Goal: Task Accomplishment & Management: Use online tool/utility

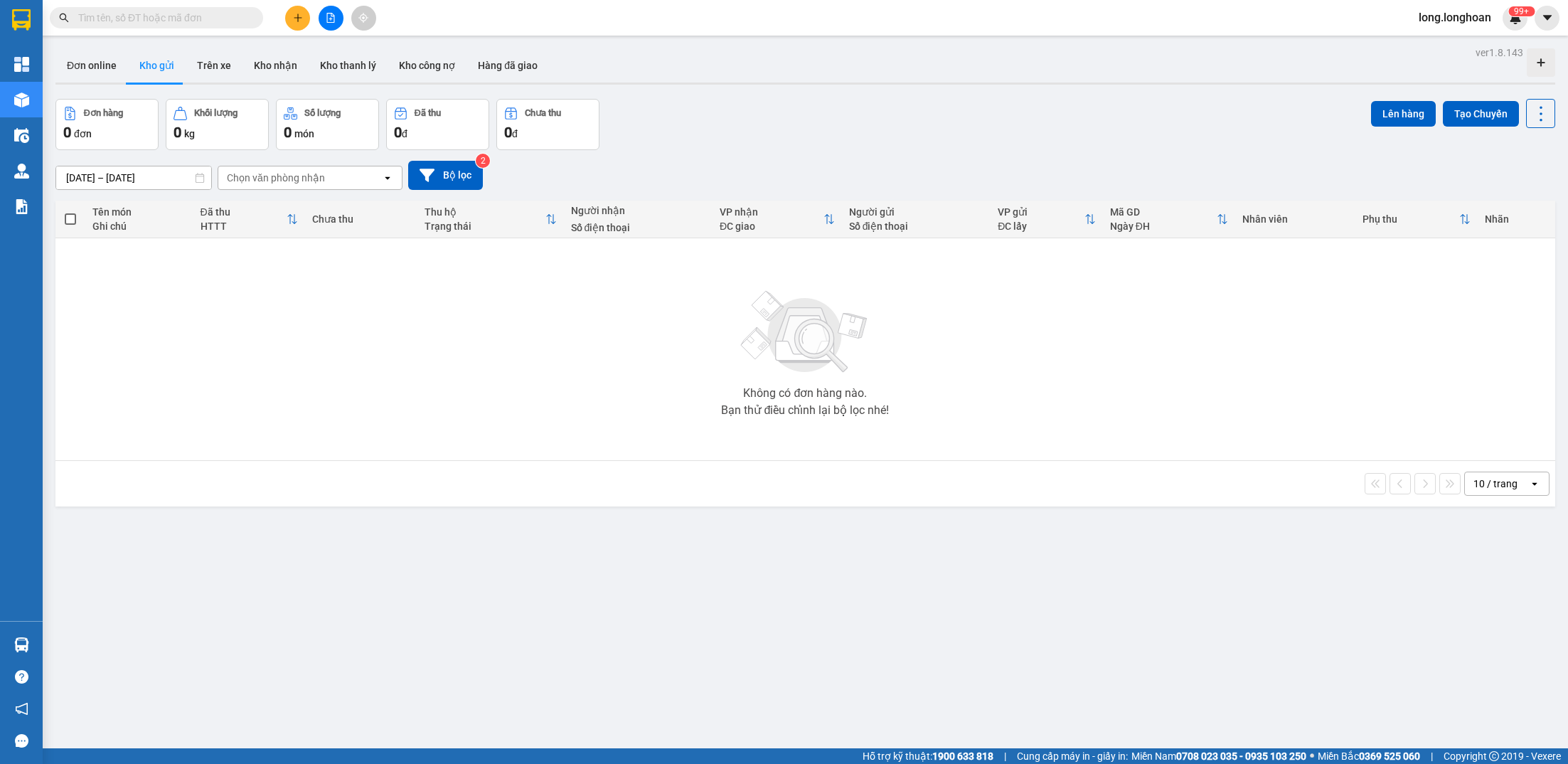
click at [336, 30] on div at bounding box center [330, 18] width 106 height 24
click at [336, 27] on button at bounding box center [331, 18] width 24 height 24
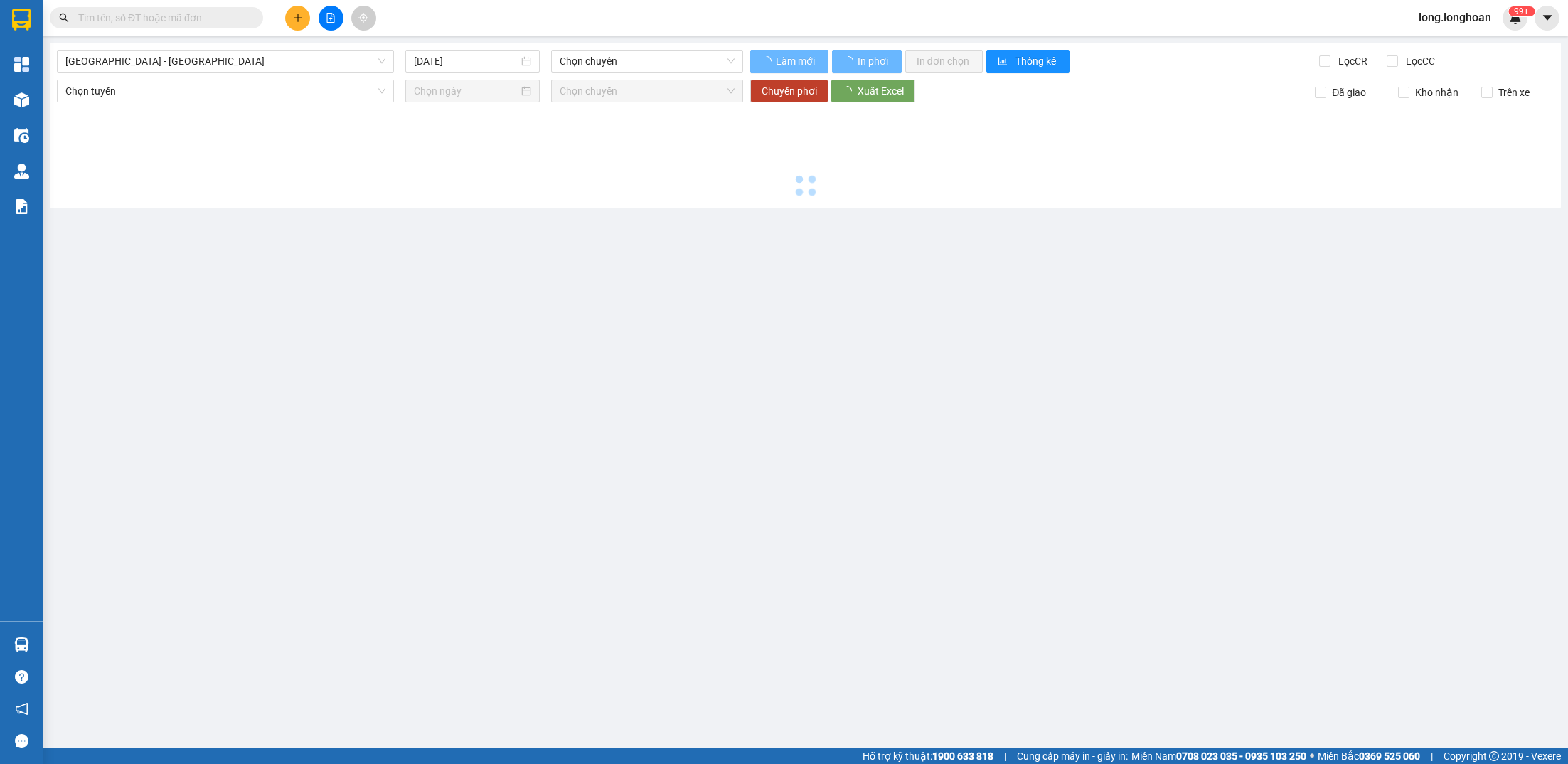
type input "[DATE]"
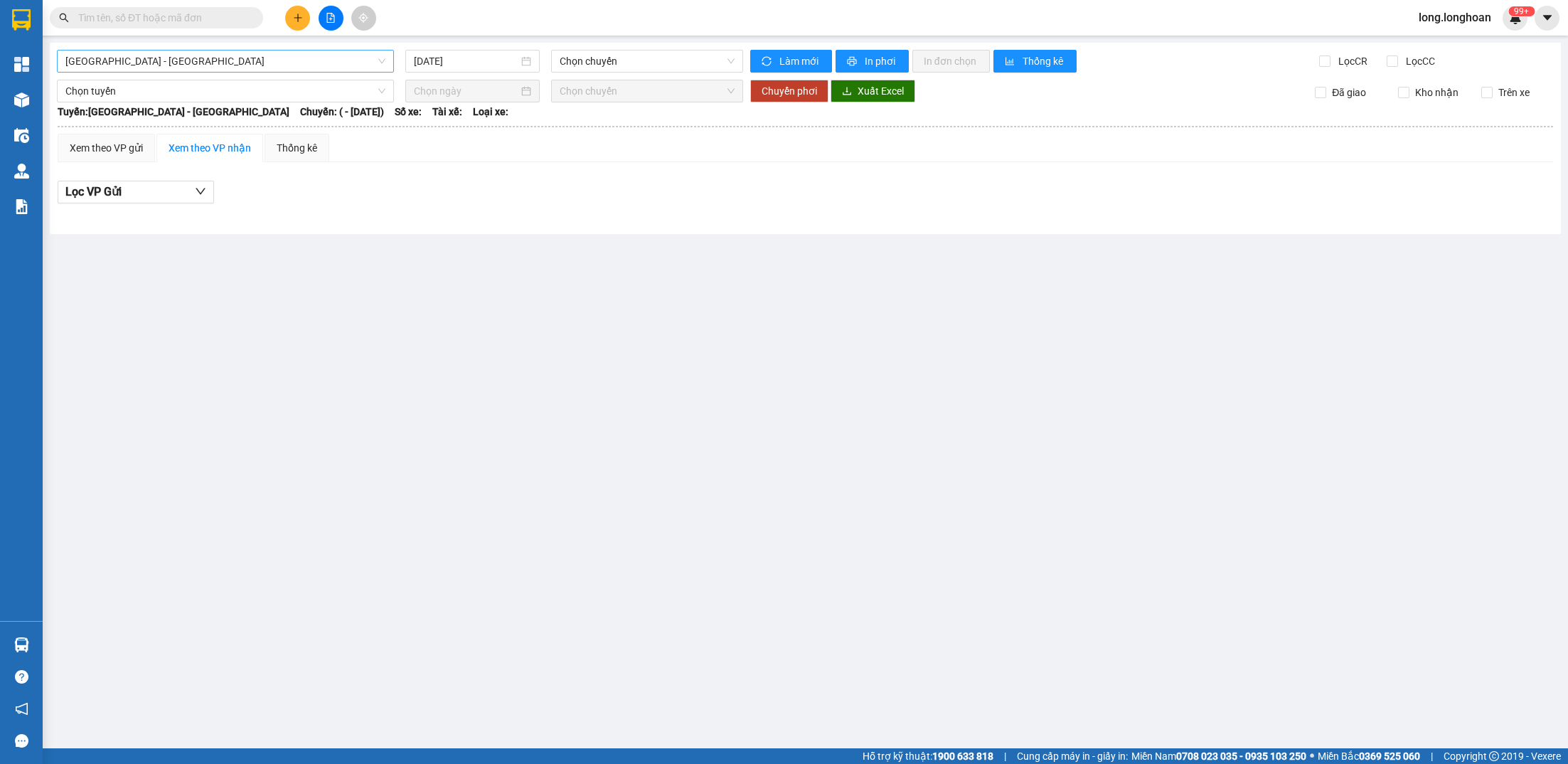
click at [286, 69] on span "[GEOGRAPHIC_DATA] - [GEOGRAPHIC_DATA]" at bounding box center [225, 61] width 320 height 22
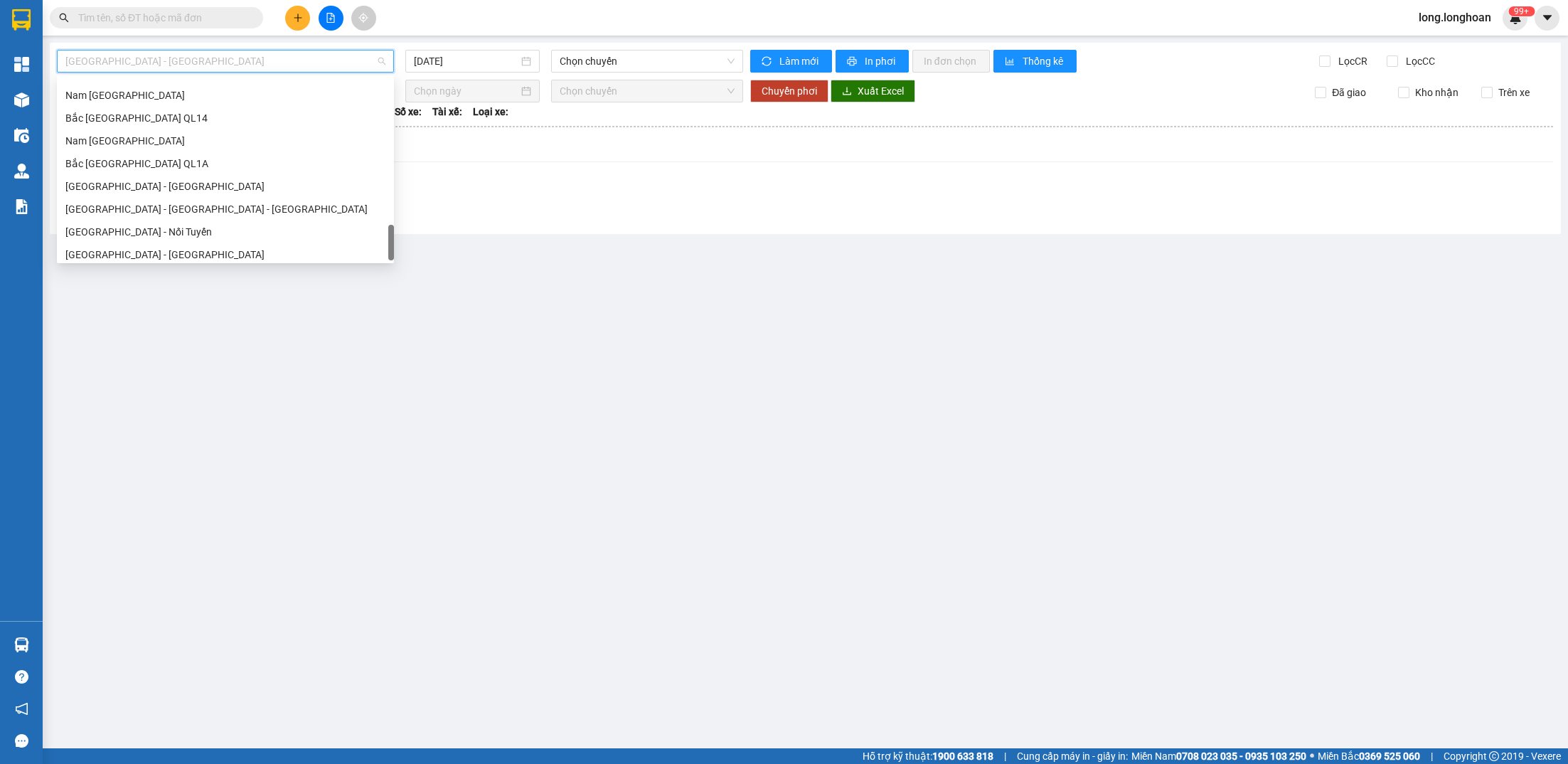
scroll to position [979, 0]
click at [207, 150] on div "Bắc [GEOGRAPHIC_DATA] QL1A" at bounding box center [225, 157] width 320 height 16
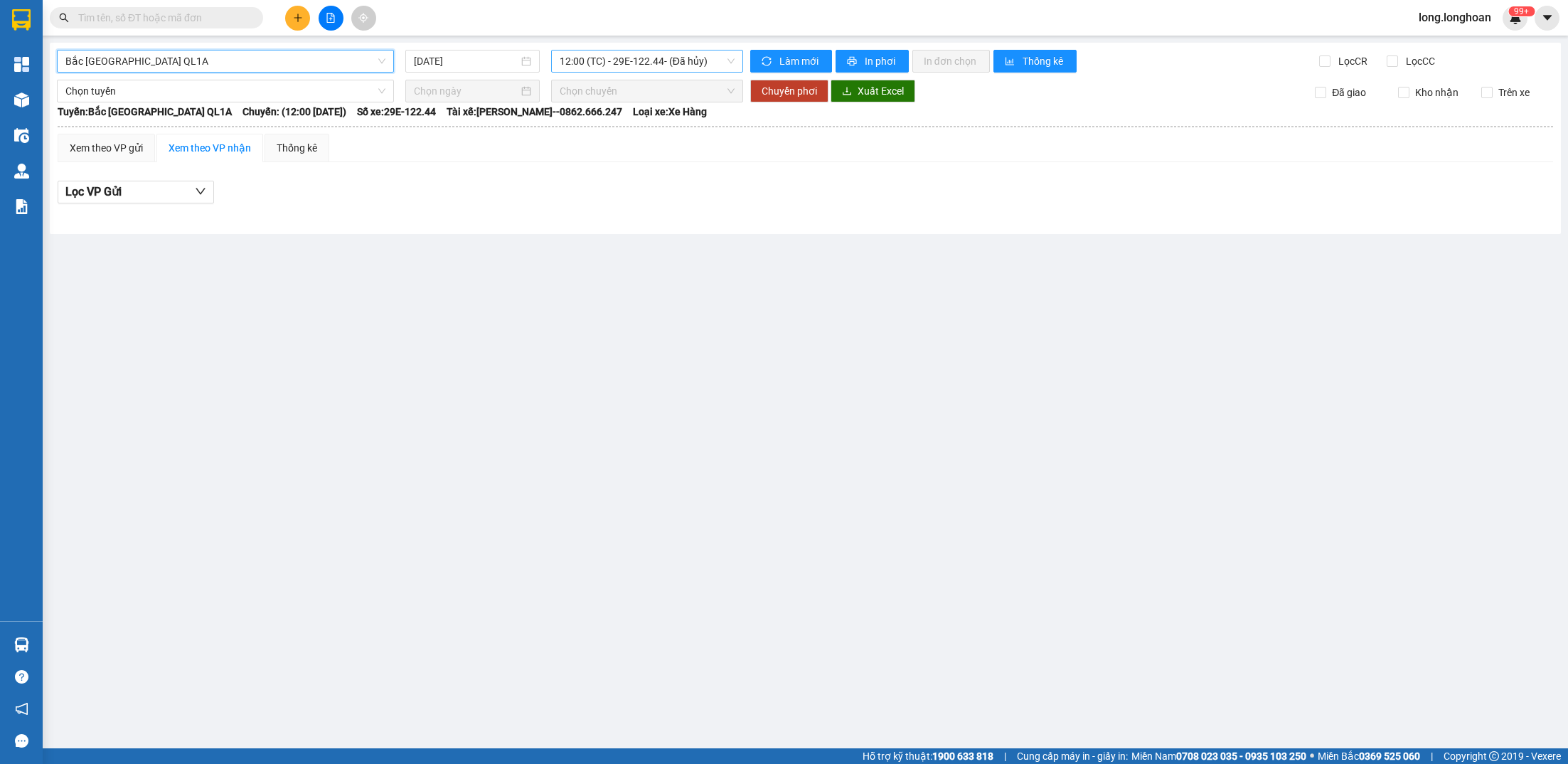
click at [593, 52] on span "12:00 (TC) - 29E-122.44 - (Đã hủy)" at bounding box center [647, 61] width 175 height 22
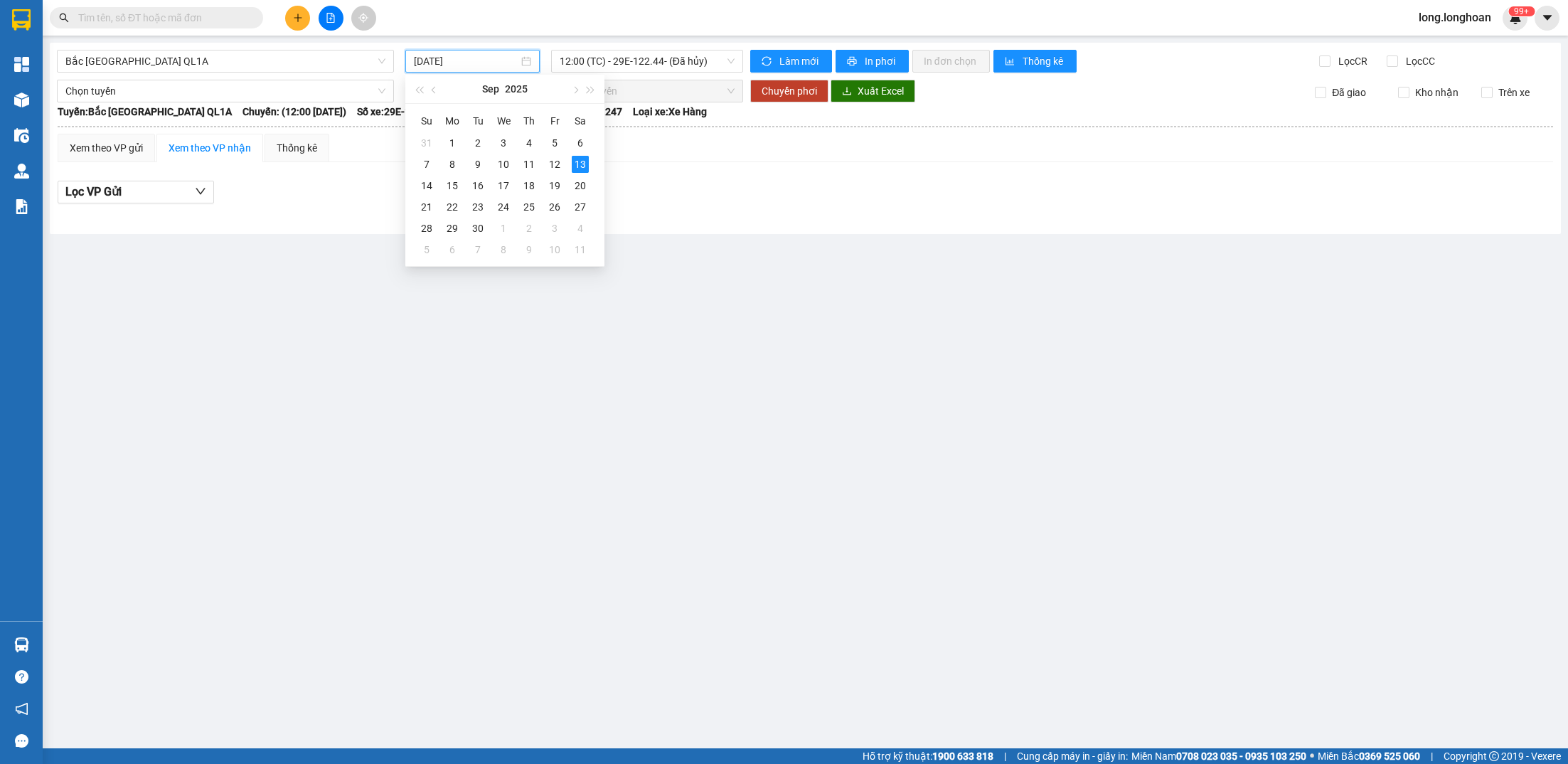
click at [500, 57] on input "[DATE]" at bounding box center [466, 61] width 104 height 16
click at [547, 163] on div "12" at bounding box center [555, 164] width 17 height 17
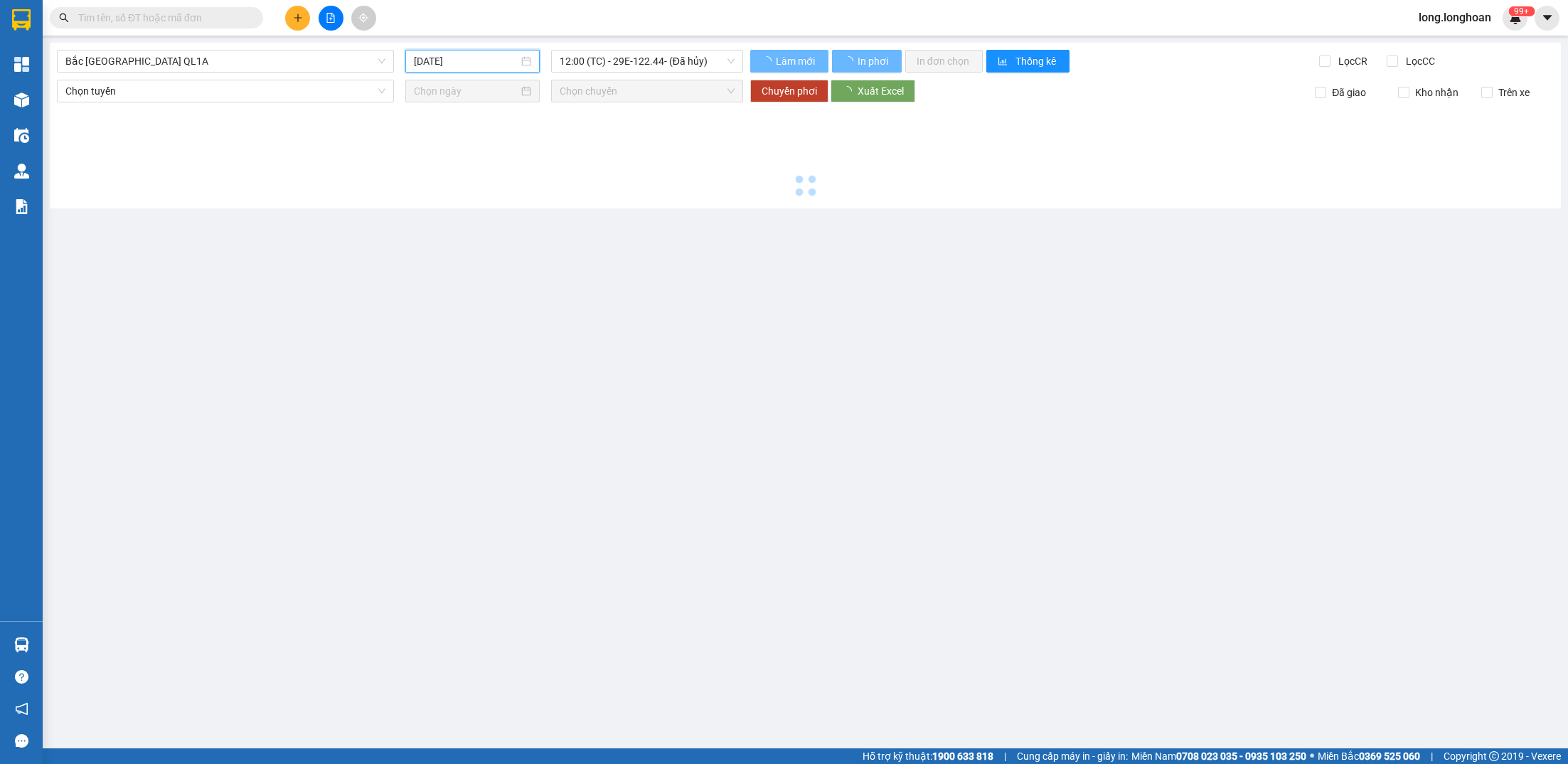
type input "[DATE]"
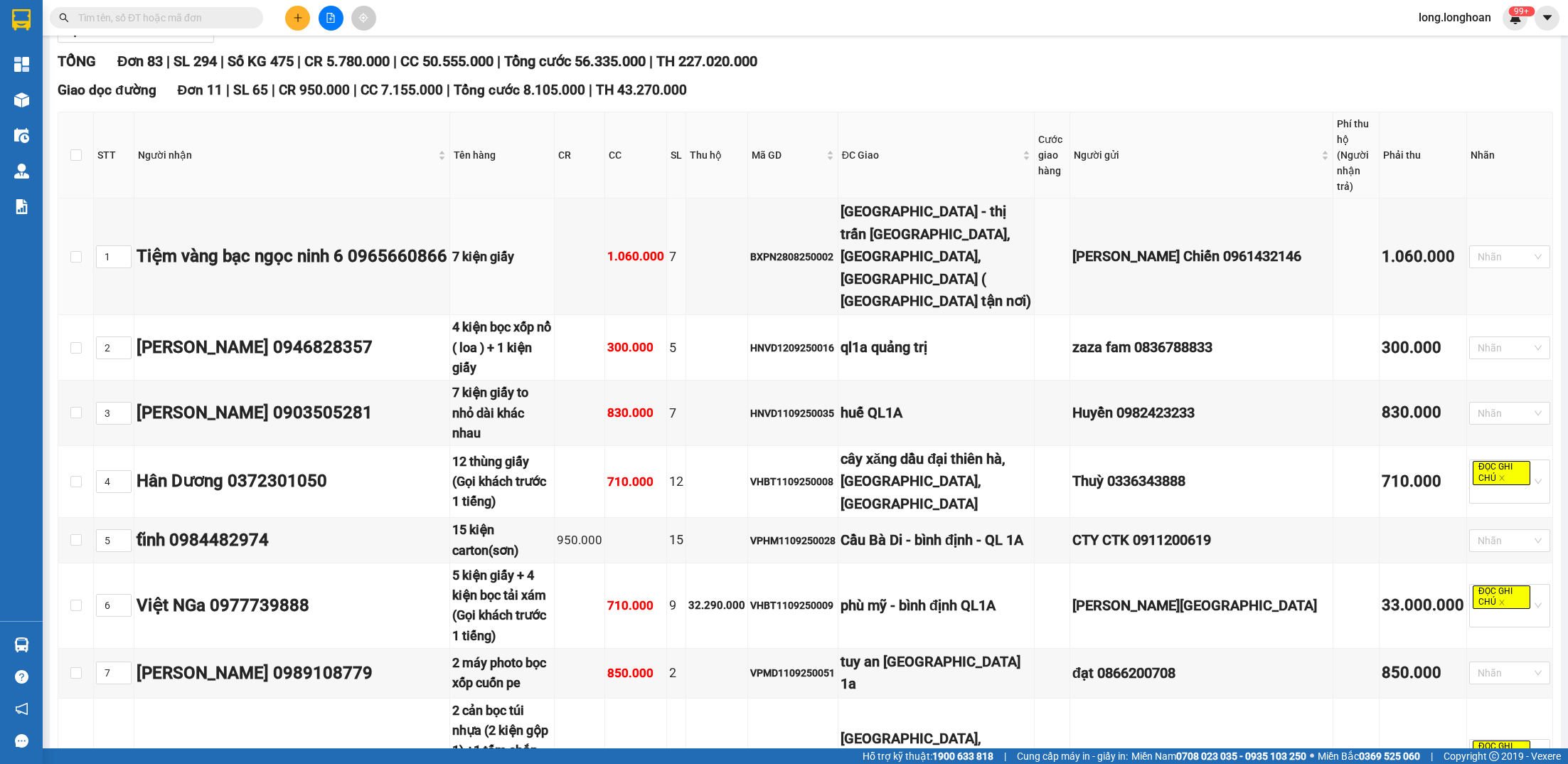
click at [605, 216] on td at bounding box center [580, 257] width 51 height 117
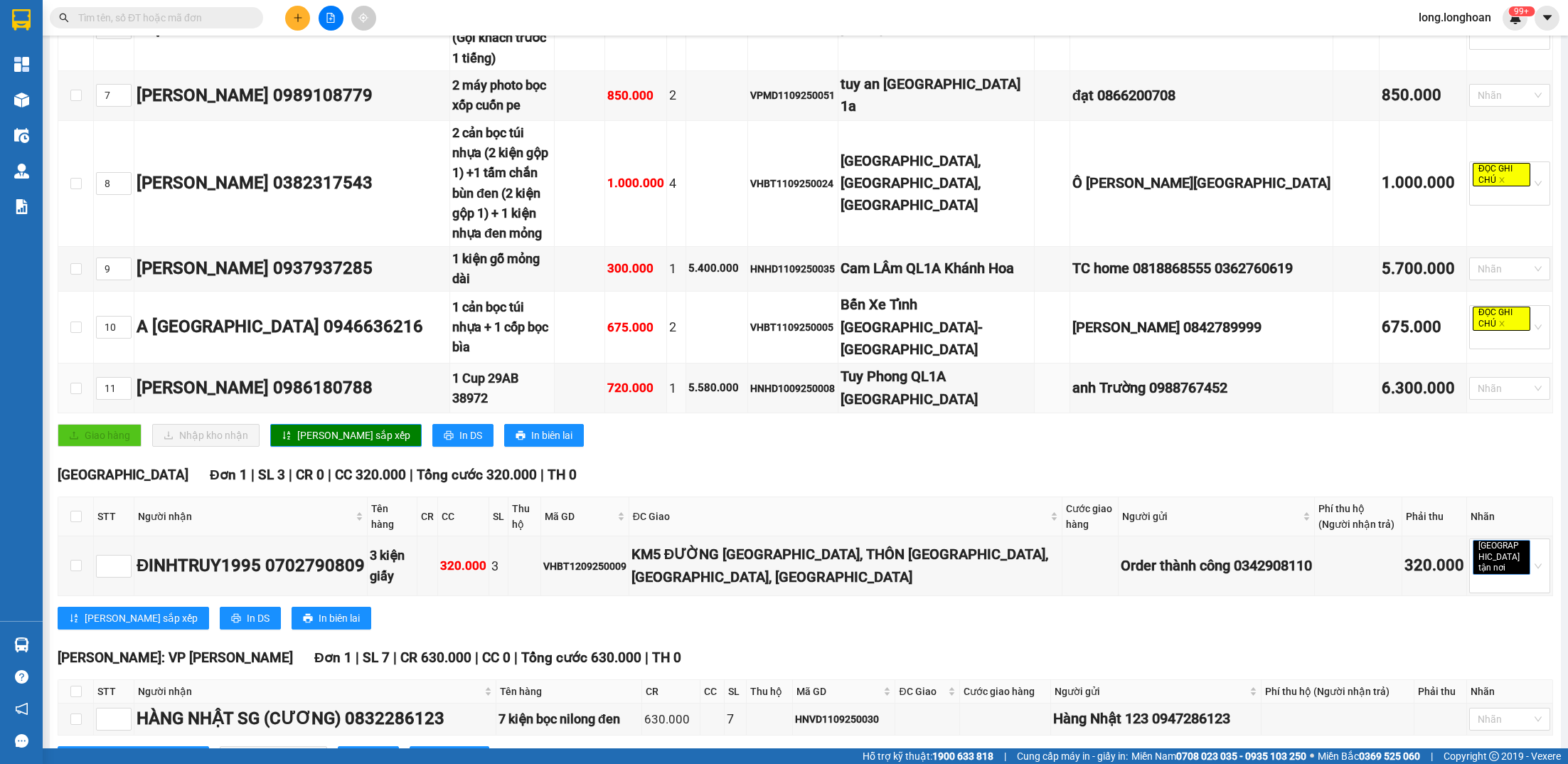
scroll to position [317, 0]
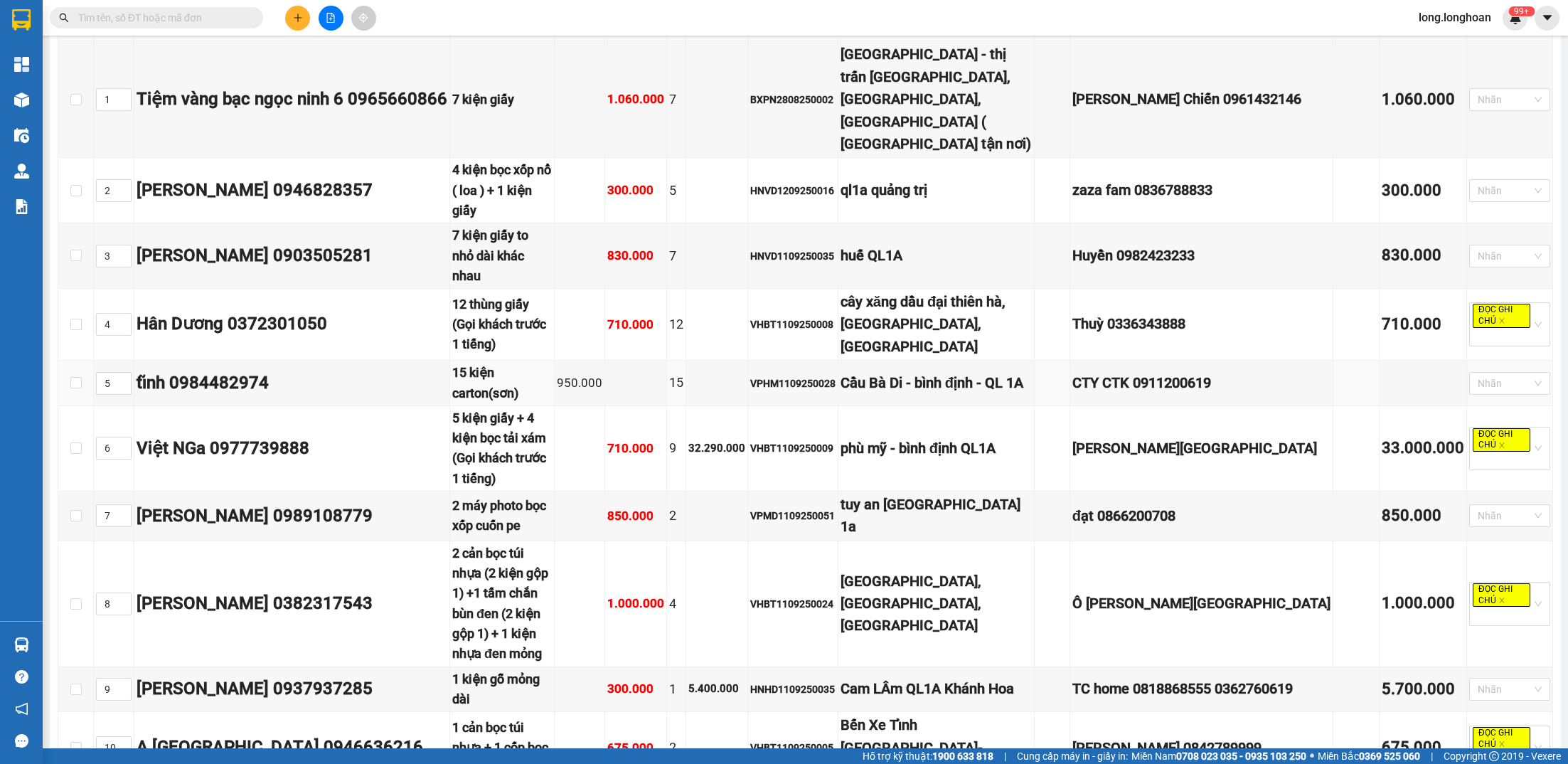
click at [839, 361] on td "VPHM1109250028" at bounding box center [793, 383] width 90 height 45
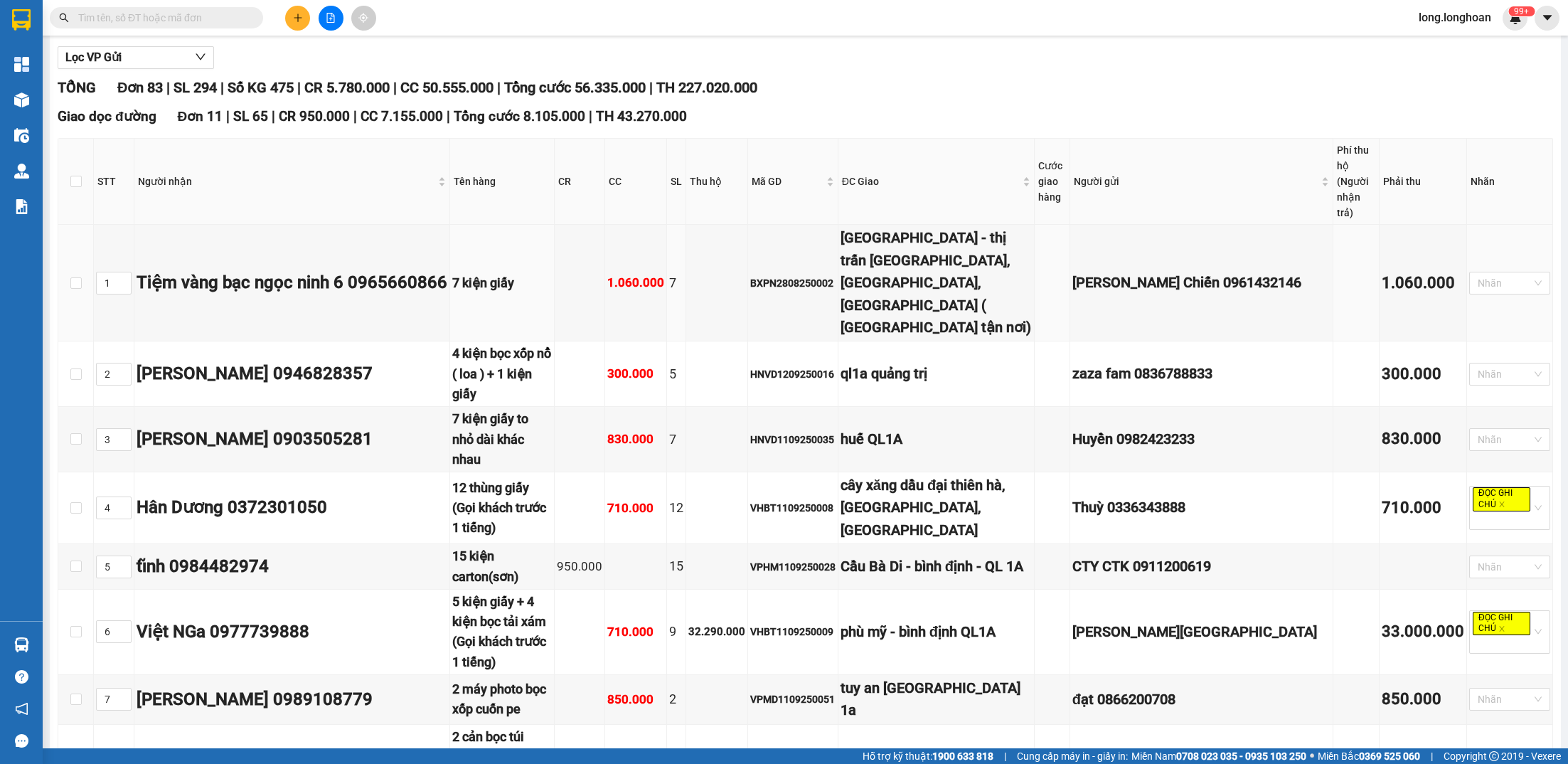
scroll to position [154, 0]
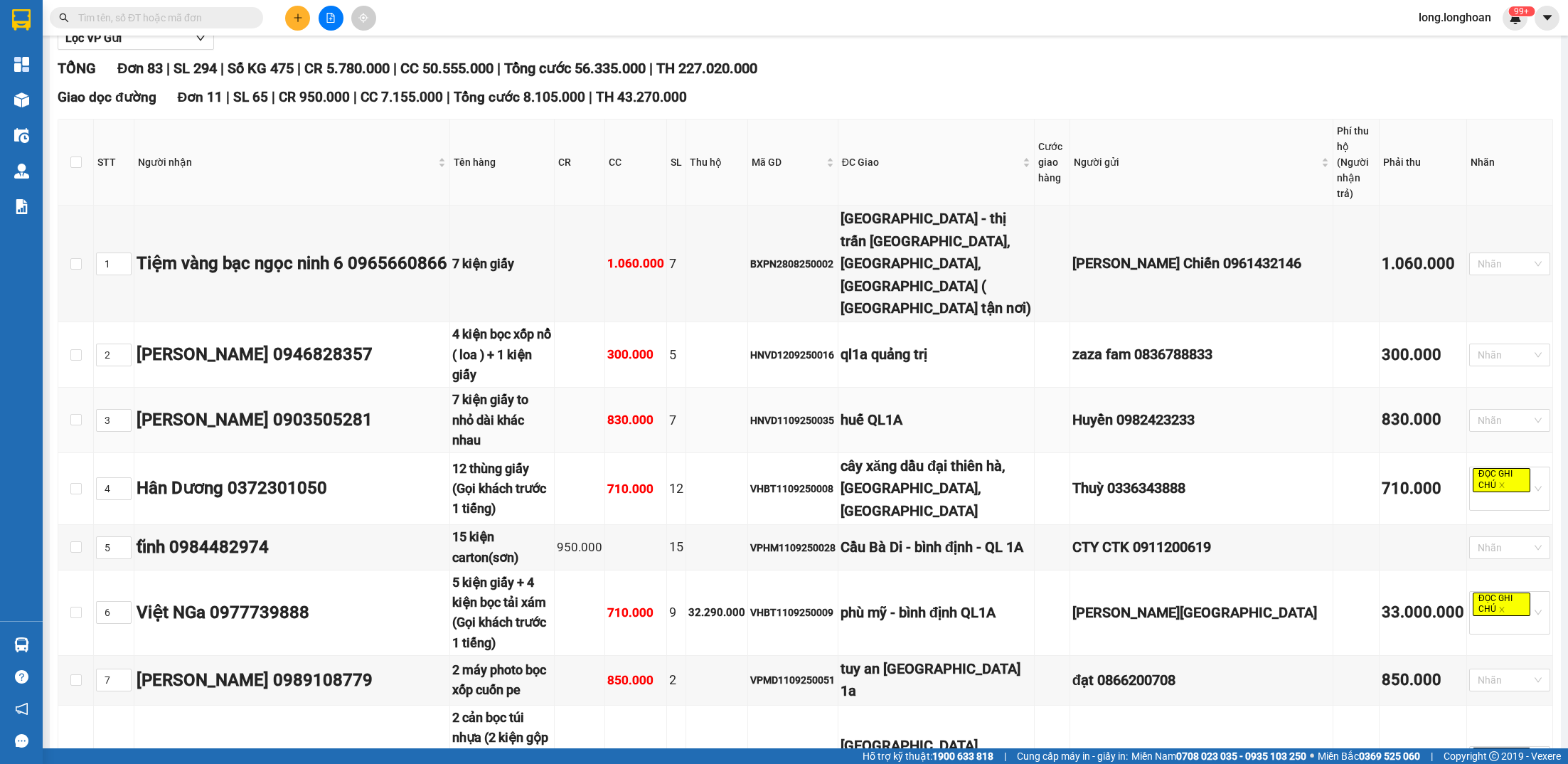
click at [955, 409] on div "huế QL1A" at bounding box center [936, 419] width 191 height 22
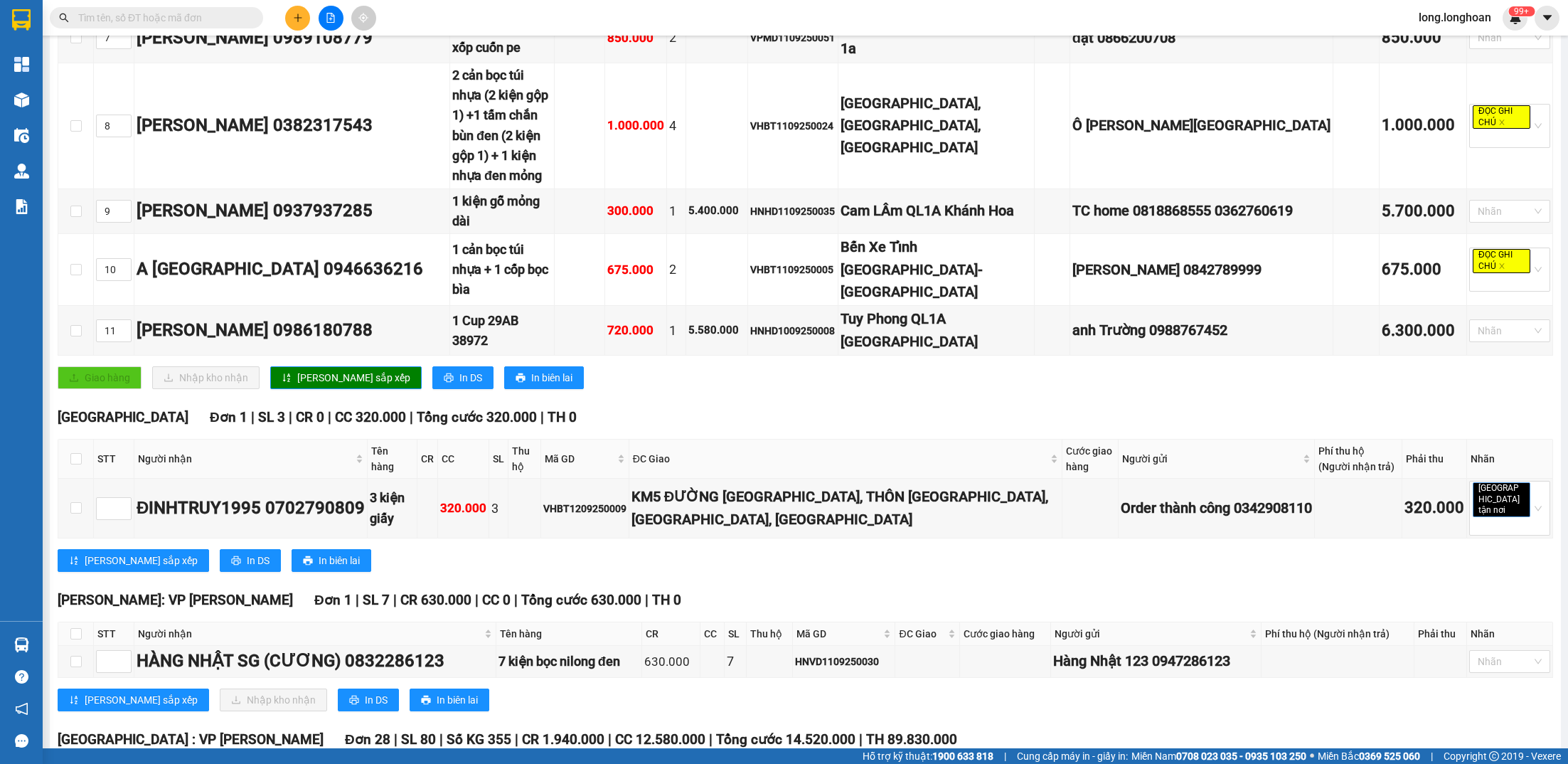
scroll to position [0, 0]
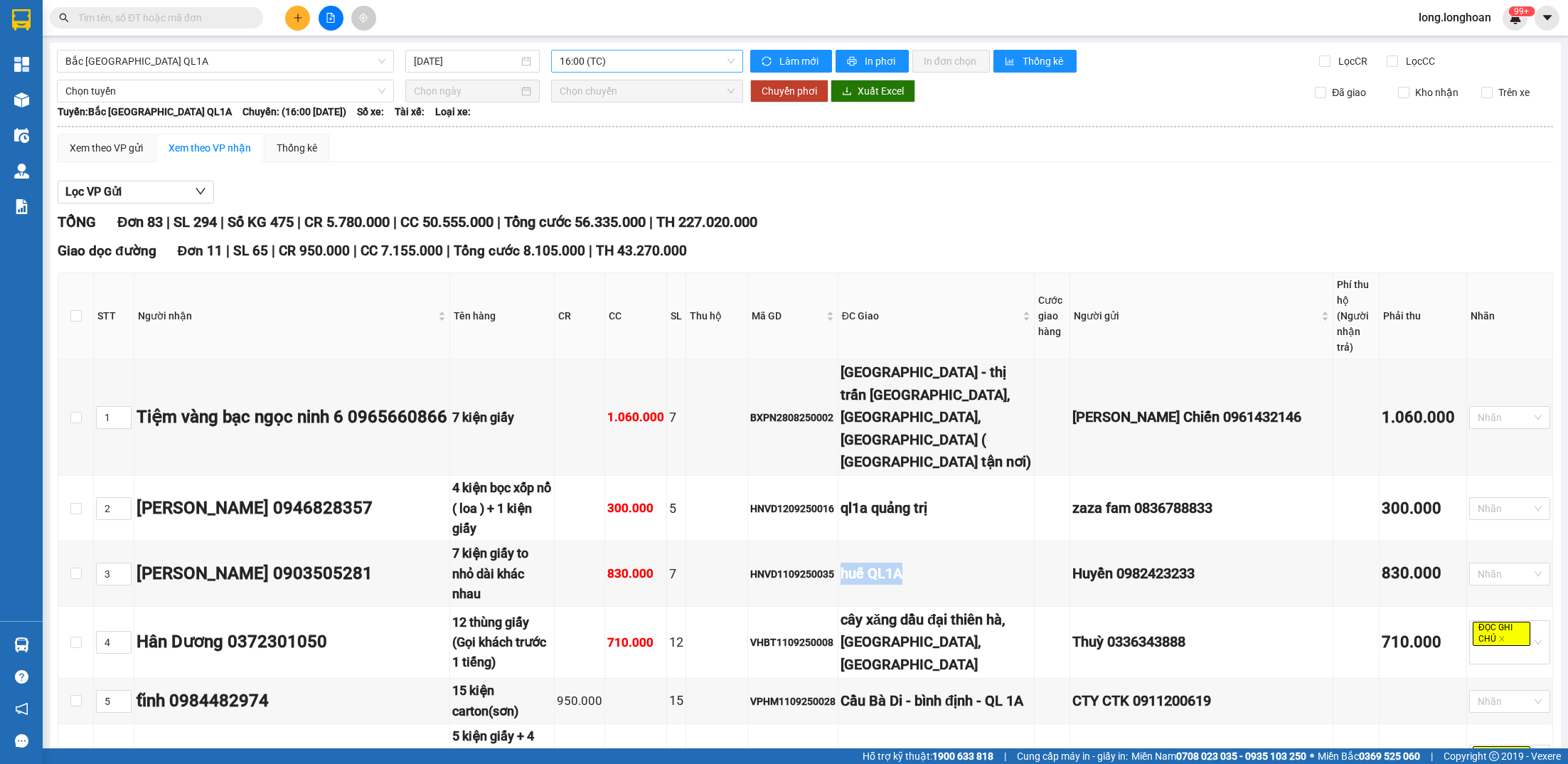
click at [643, 57] on span "16:00 (TC)" at bounding box center [647, 61] width 175 height 22
click at [620, 128] on div "23:00 (TC)" at bounding box center [615, 135] width 111 height 16
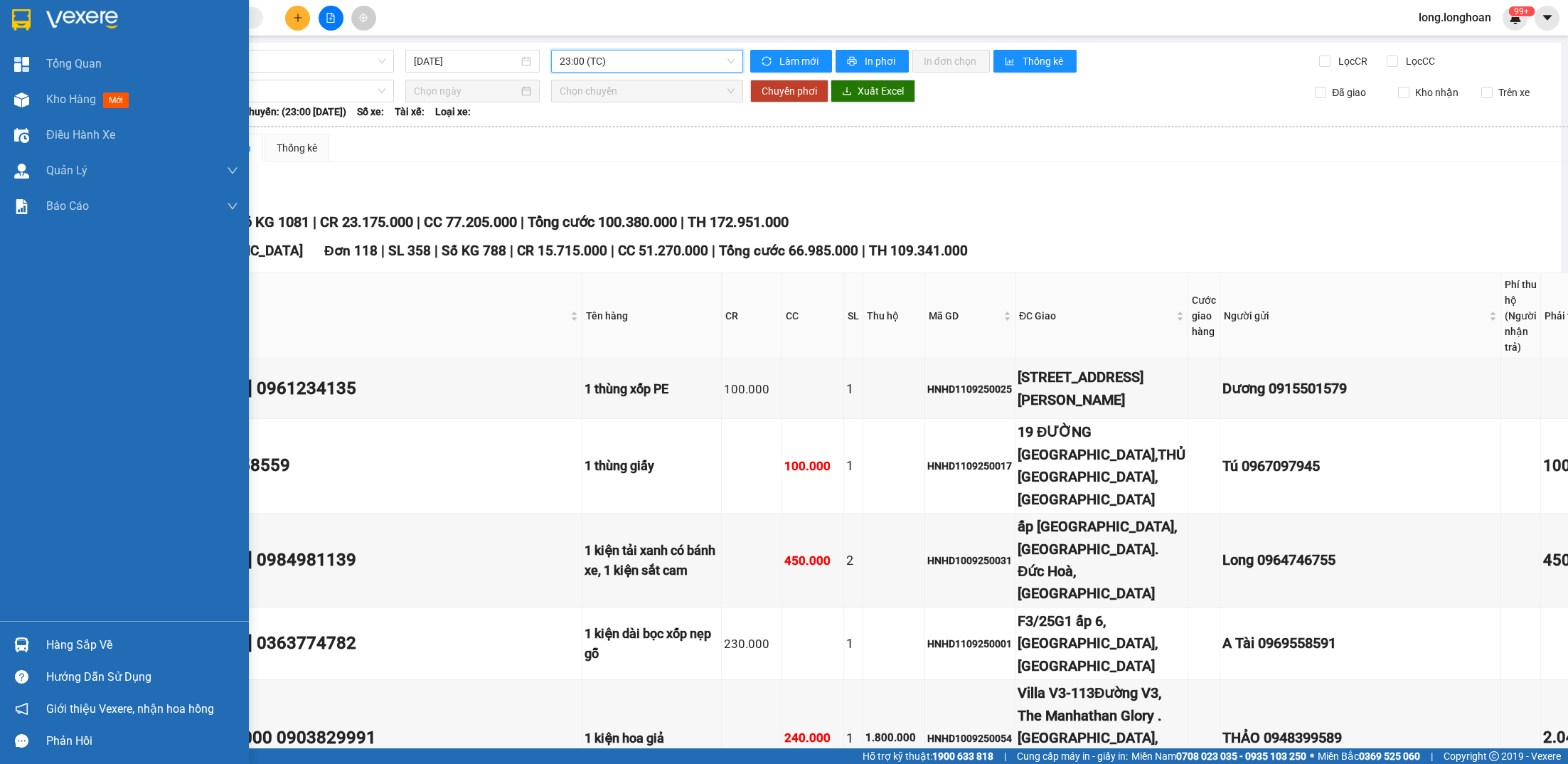
click at [30, 6] on div at bounding box center [124, 23] width 249 height 46
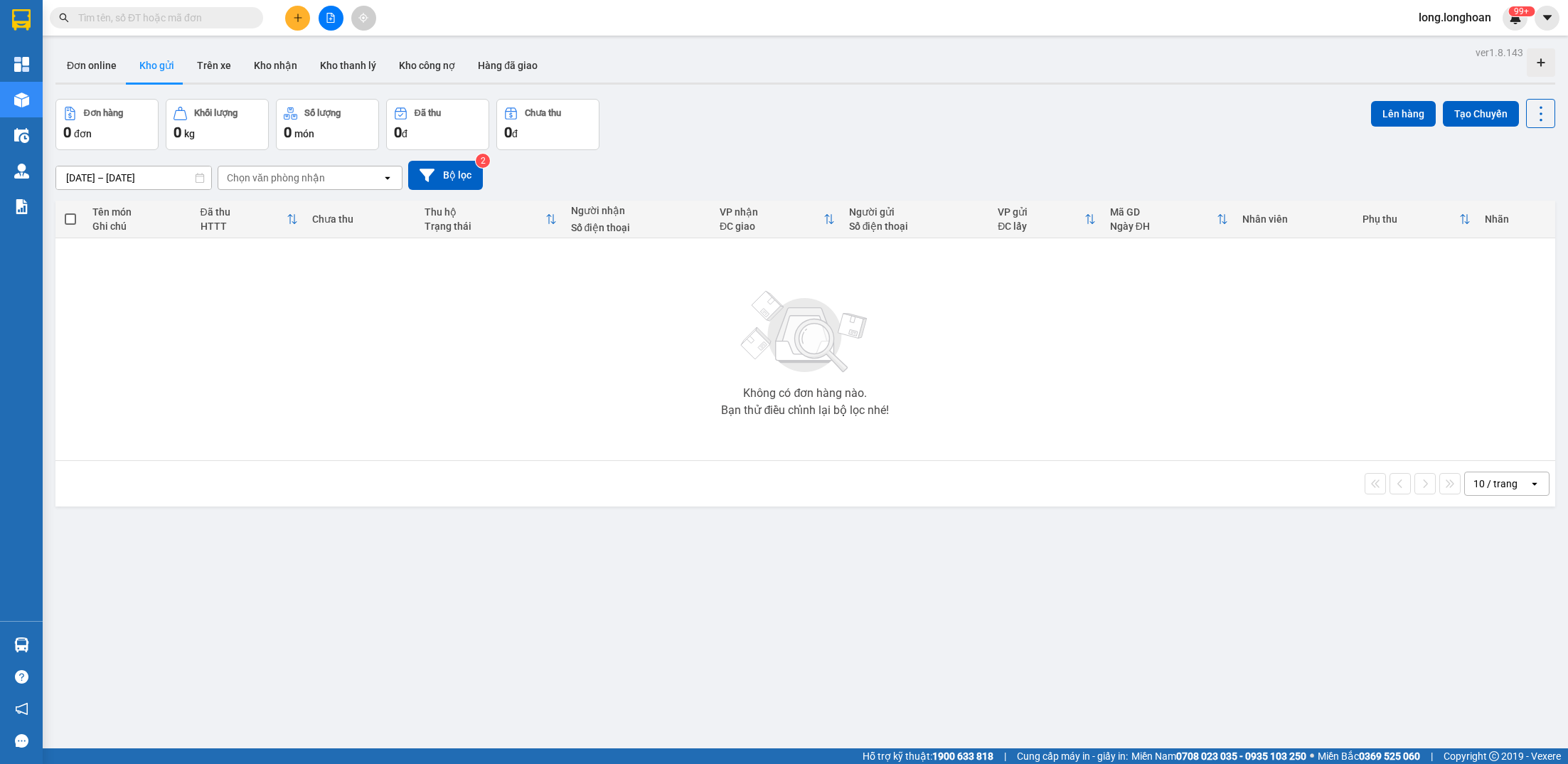
click at [335, 12] on button at bounding box center [331, 18] width 24 height 24
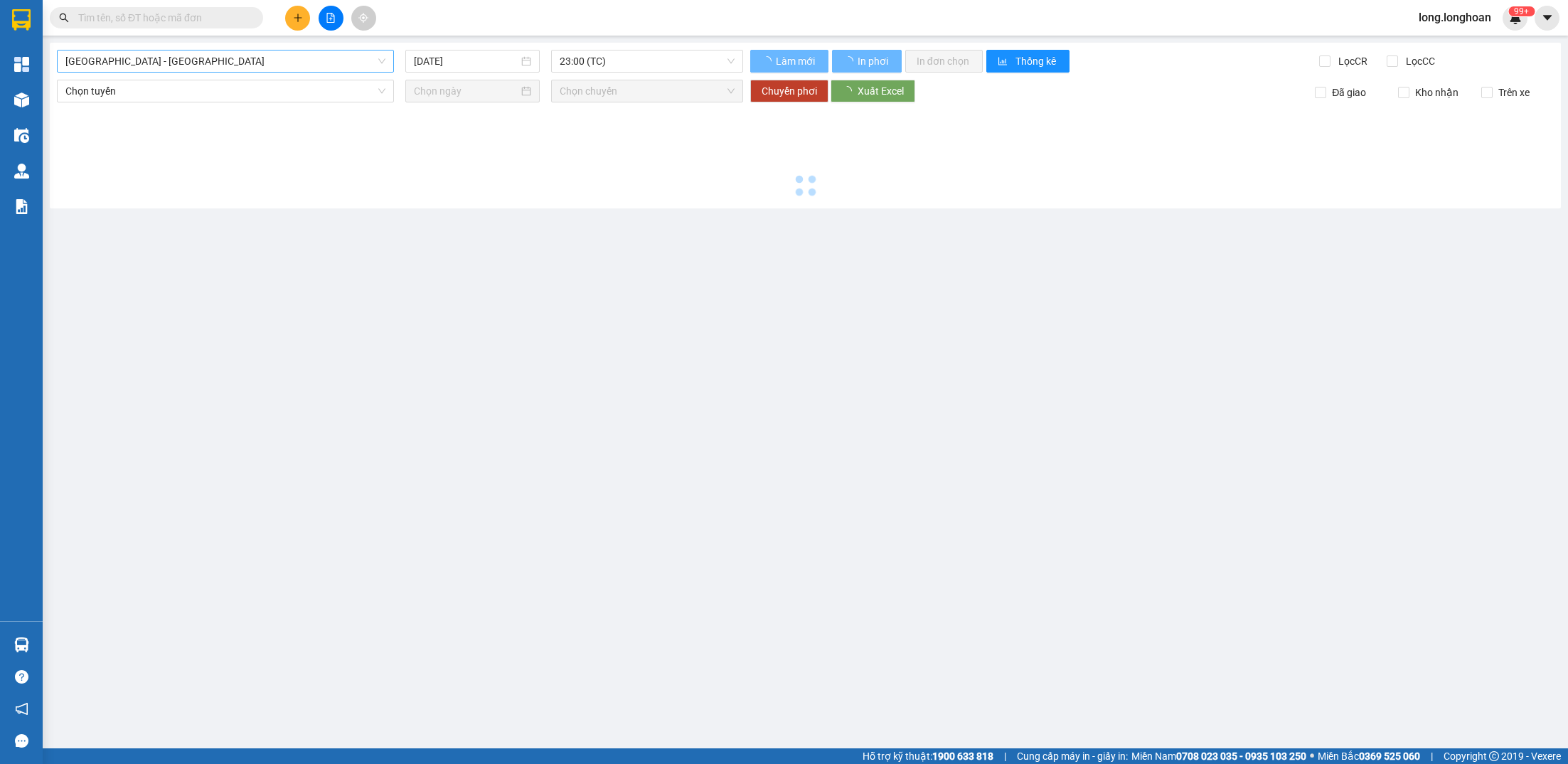
type input "[DATE]"
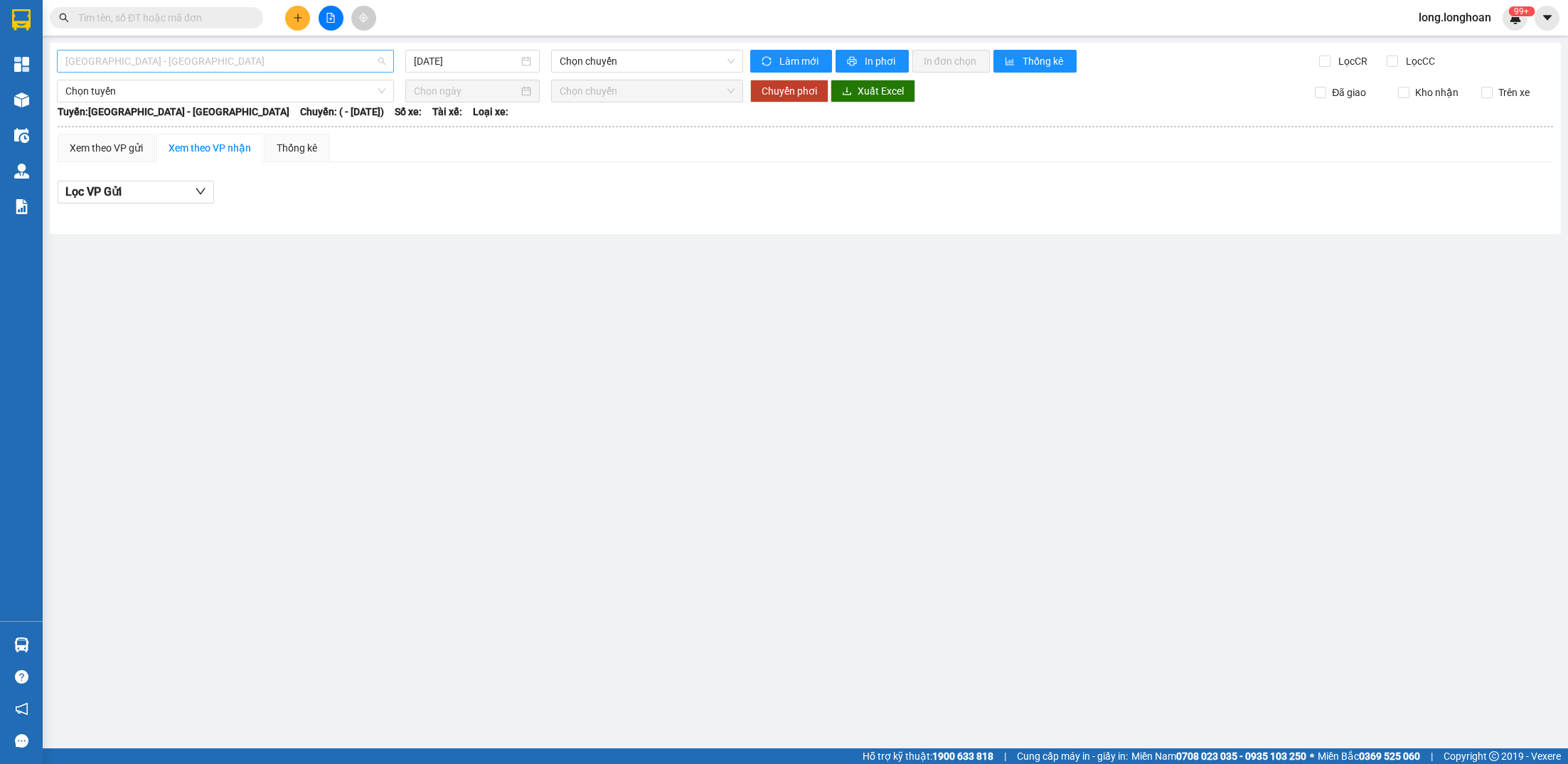
click at [274, 71] on span "[GEOGRAPHIC_DATA] - [GEOGRAPHIC_DATA]" at bounding box center [225, 61] width 320 height 22
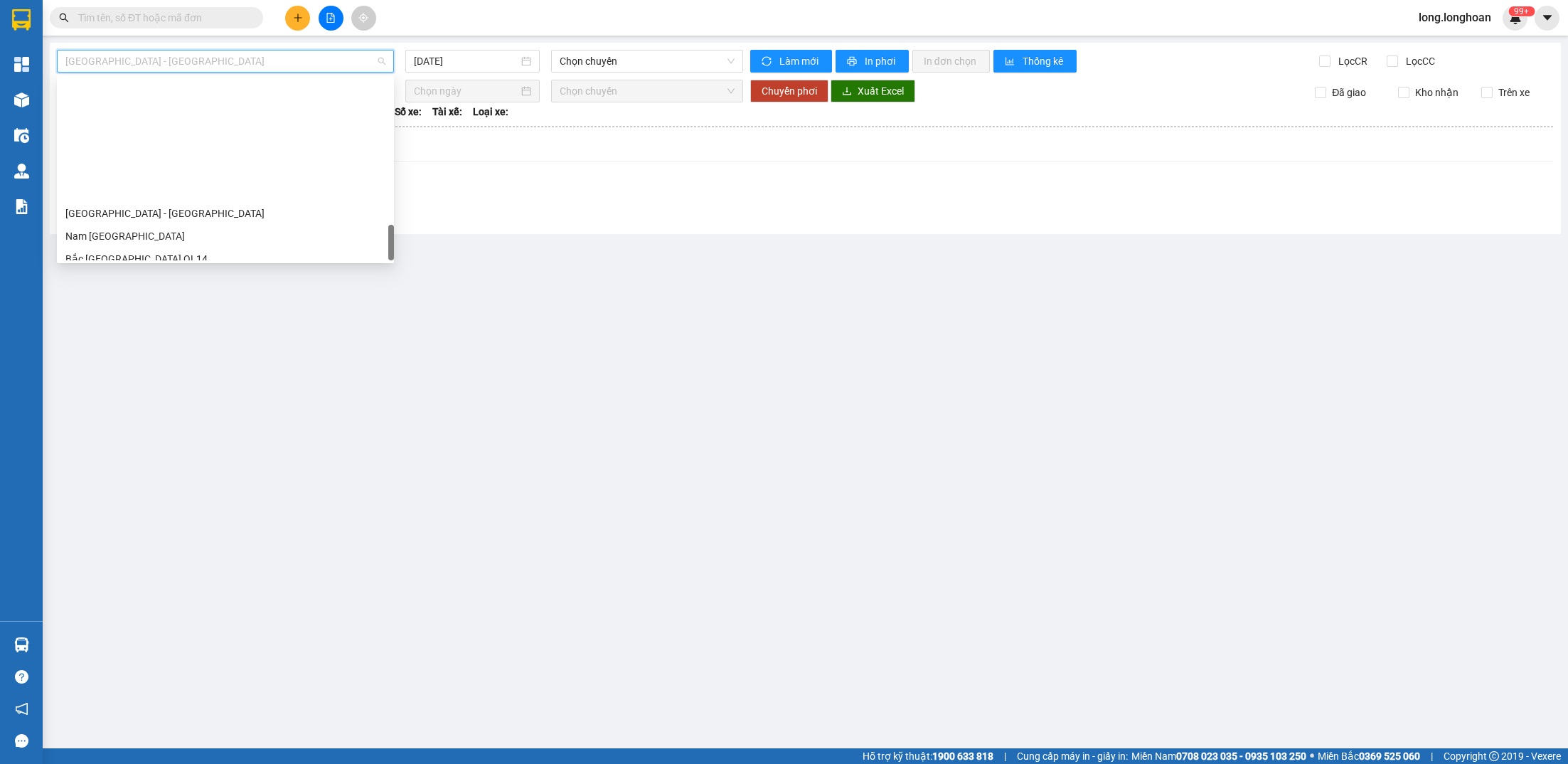
scroll to position [979, 0]
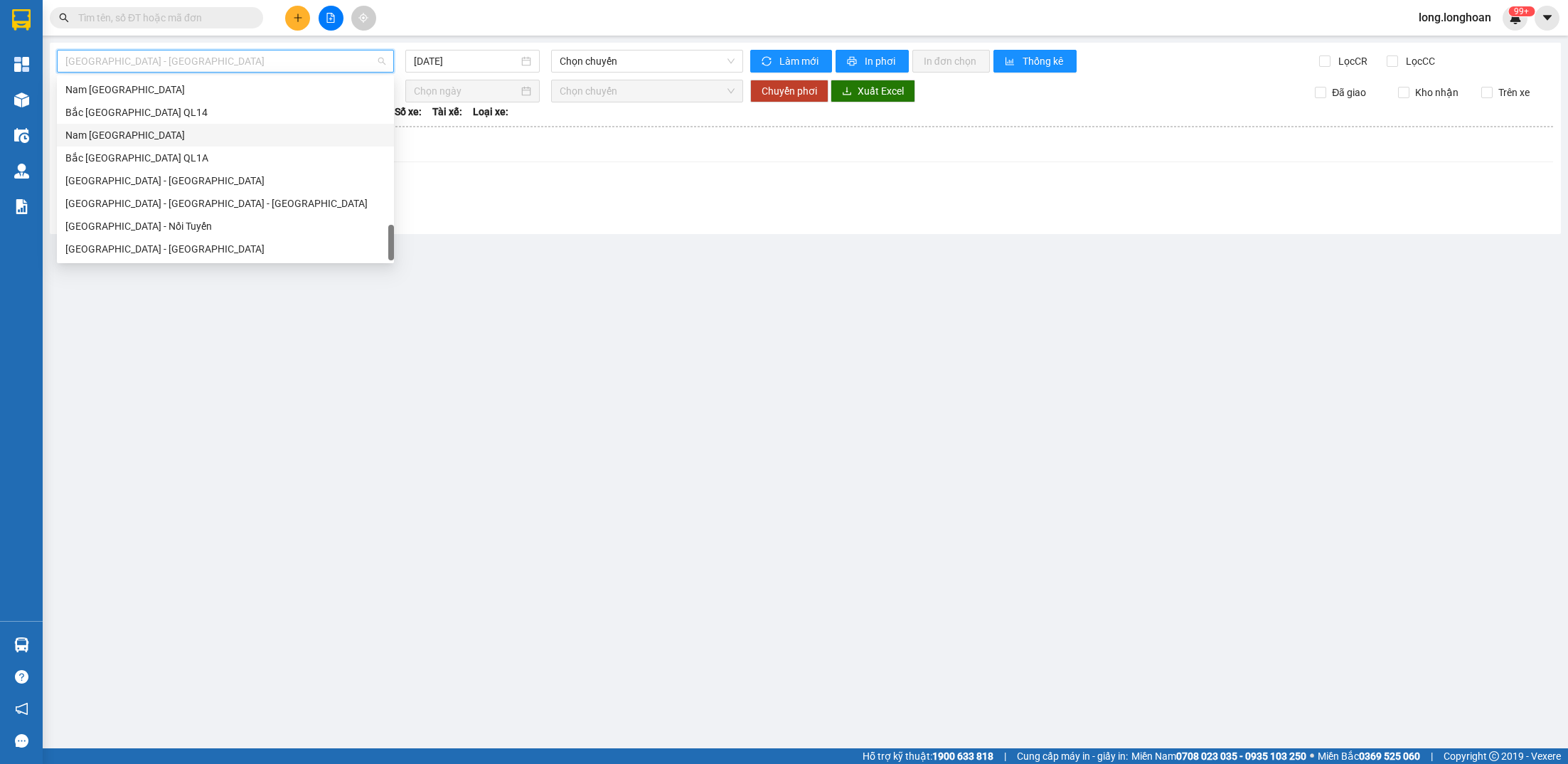
click at [219, 138] on div "Nam [GEOGRAPHIC_DATA]" at bounding box center [225, 135] width 320 height 16
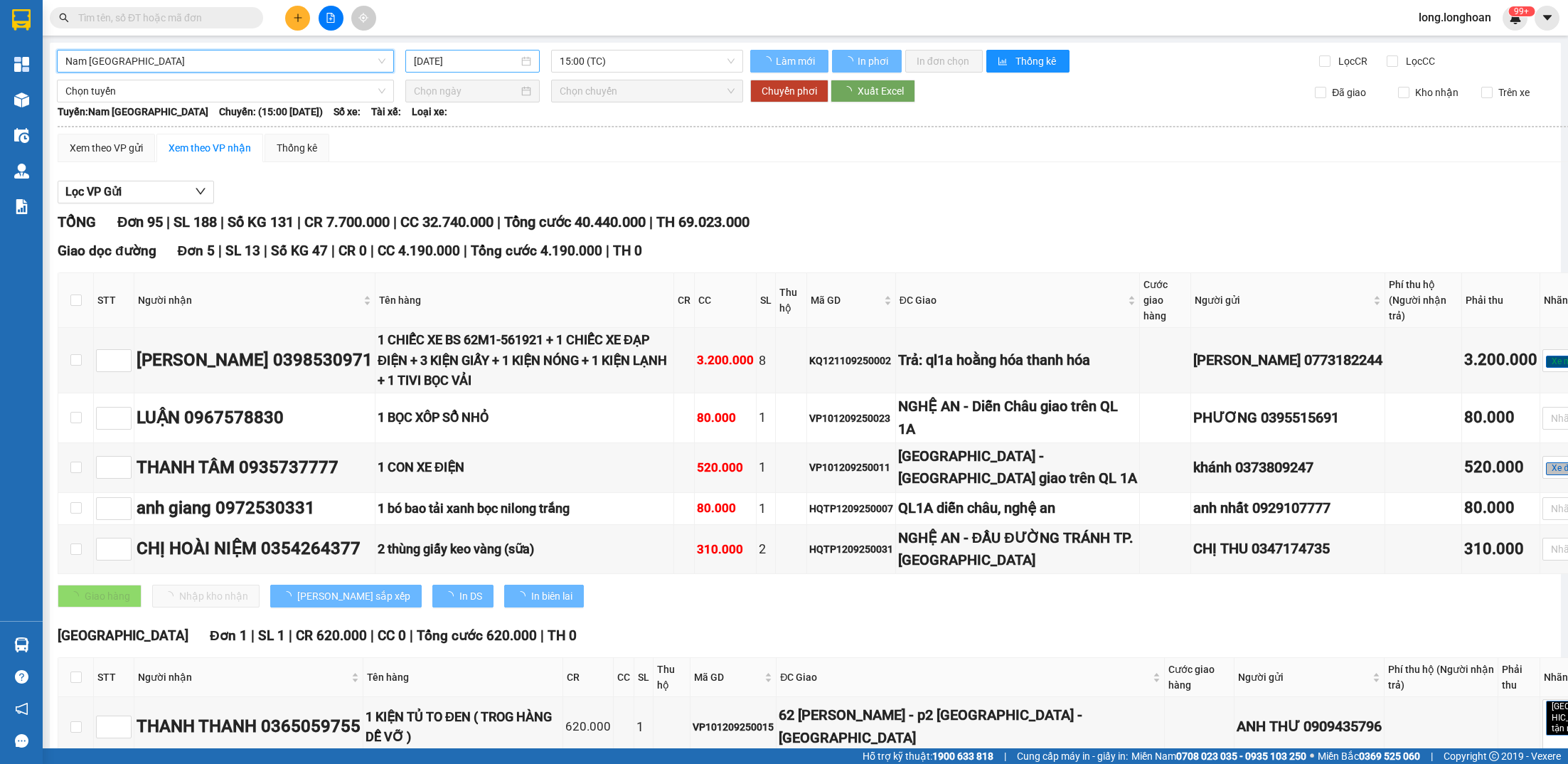
click at [507, 57] on input "[DATE]" at bounding box center [466, 61] width 104 height 16
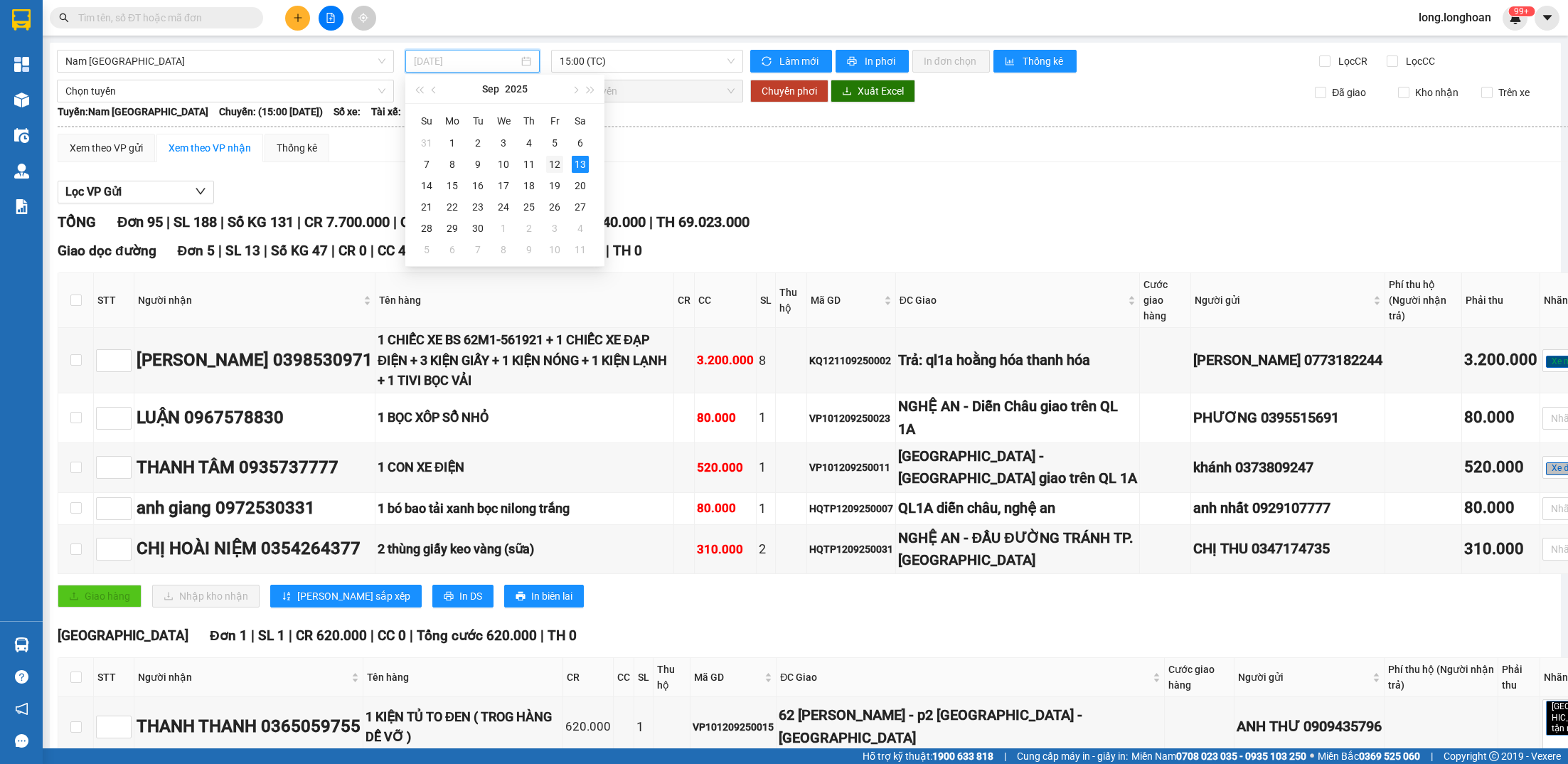
click at [555, 157] on div "12" at bounding box center [555, 164] width 17 height 17
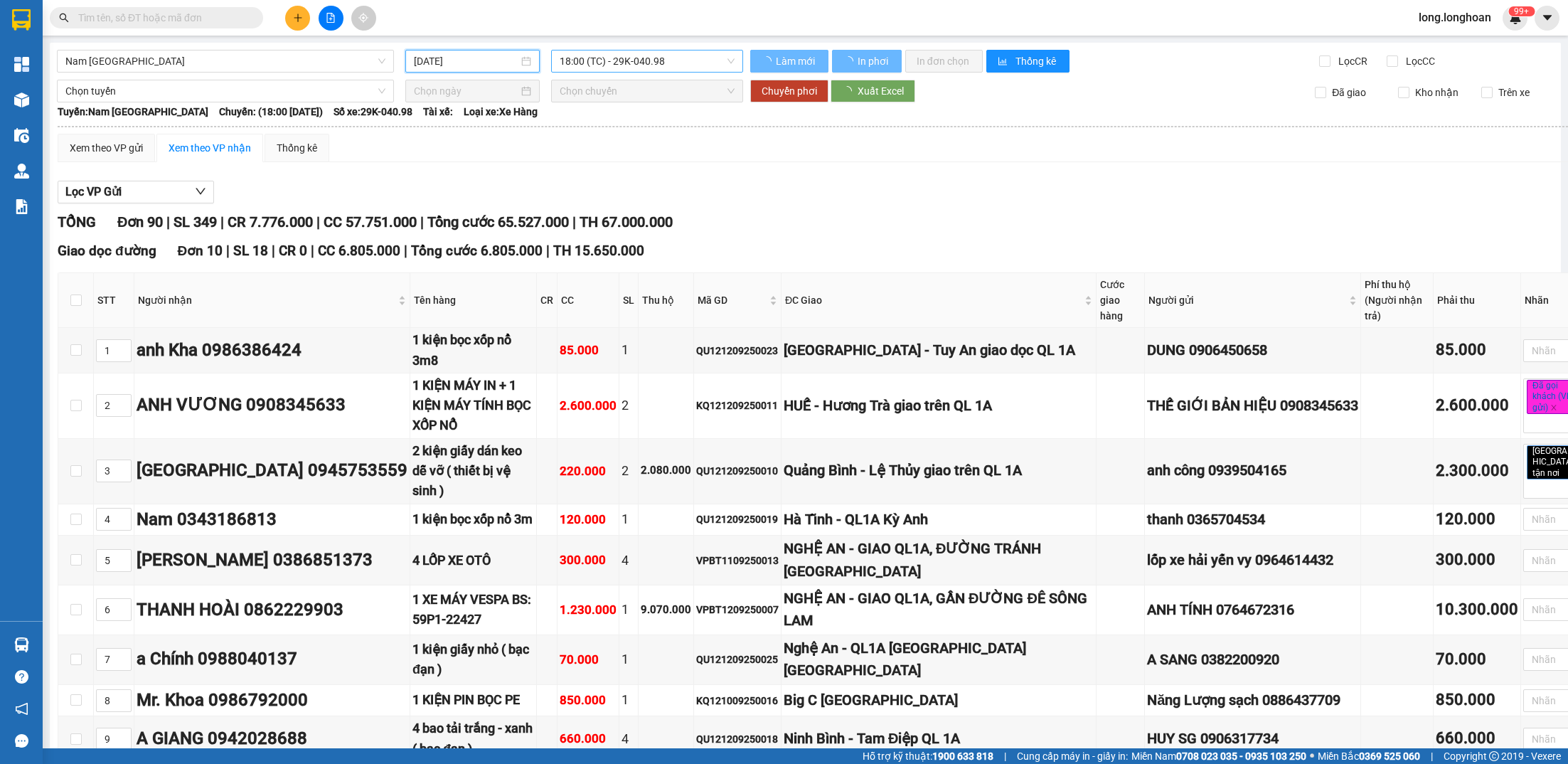
click at [608, 60] on span "18:00 (TC) - 29K-040.98" at bounding box center [647, 61] width 175 height 22
click at [674, 68] on span "18:00 (TC) - 29K-040.98" at bounding box center [647, 61] width 175 height 22
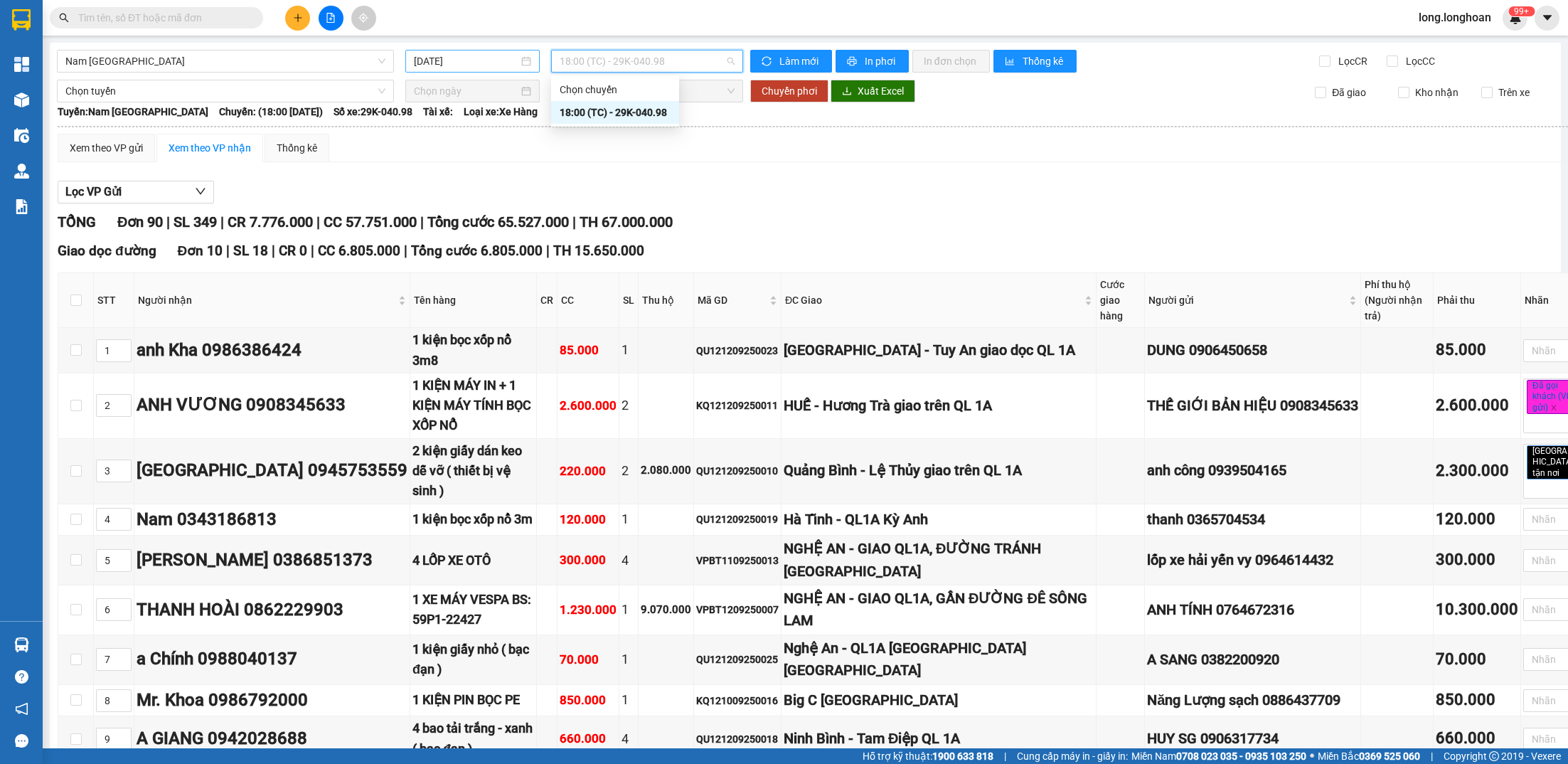
click at [483, 58] on input "[DATE]" at bounding box center [466, 61] width 104 height 16
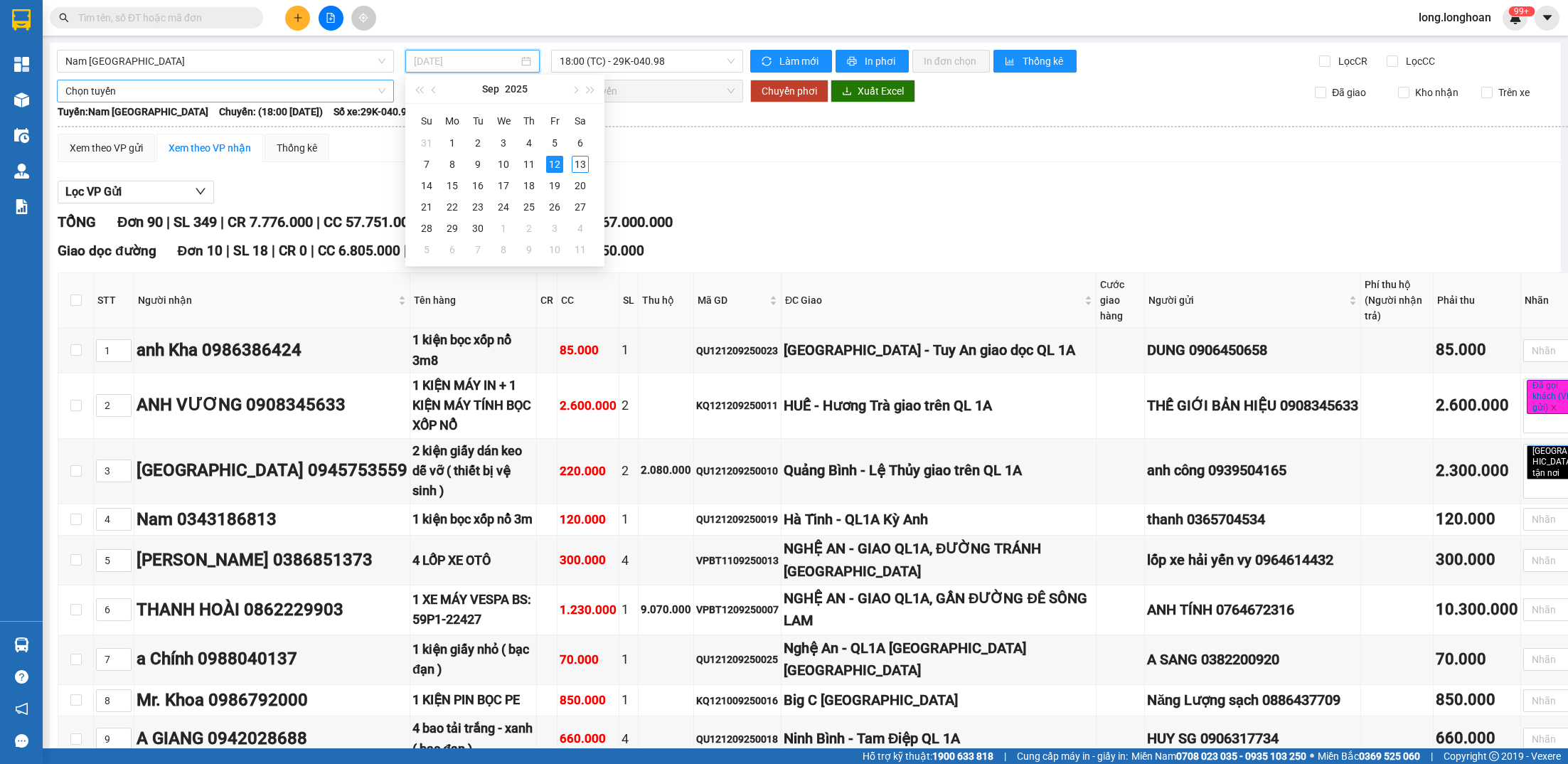
type input "[DATE]"
click at [161, 69] on span "Nam [GEOGRAPHIC_DATA]" at bounding box center [225, 61] width 320 height 22
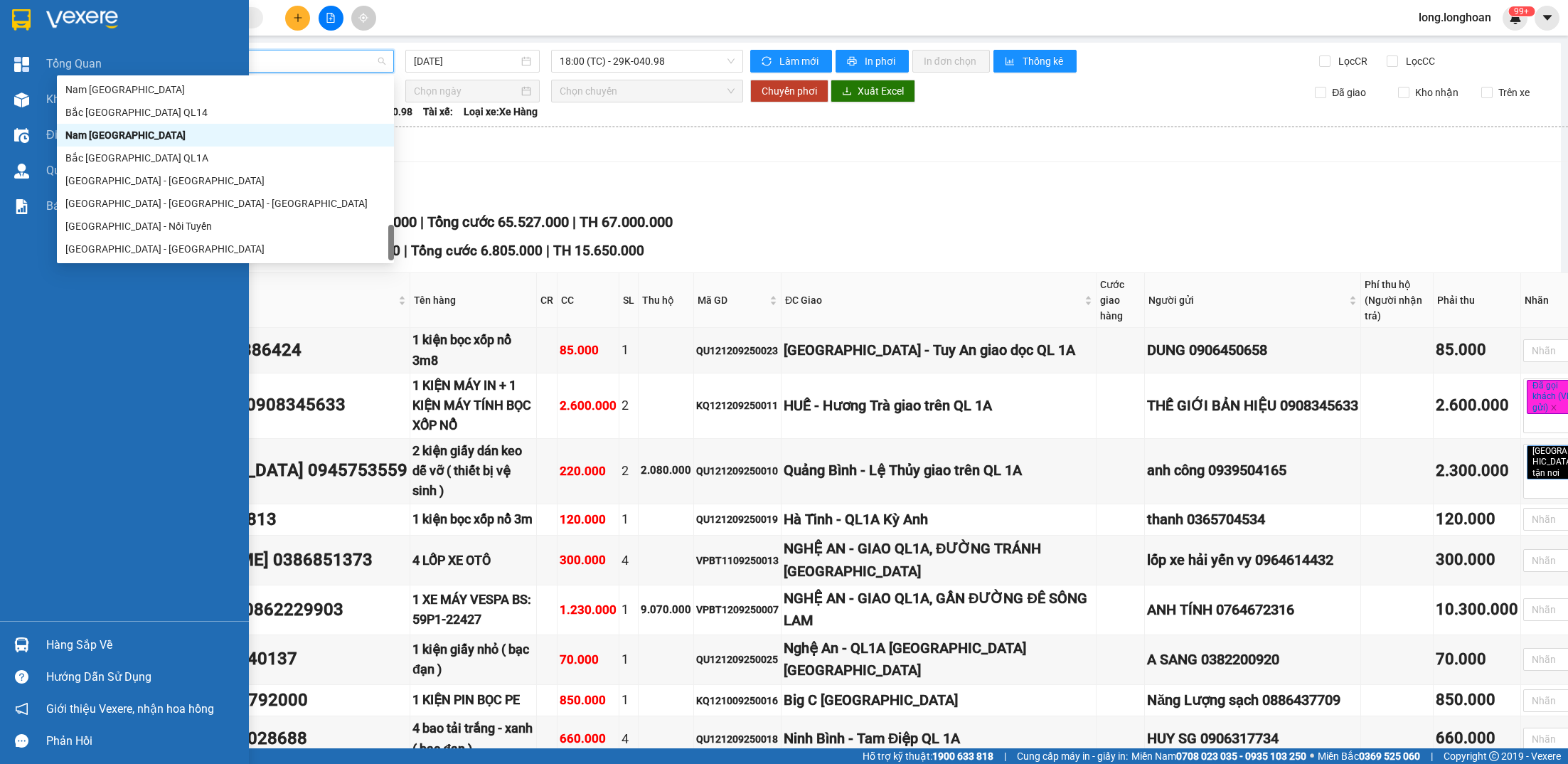
click at [51, 14] on img at bounding box center [82, 20] width 72 height 22
